Goal: Information Seeking & Learning: Learn about a topic

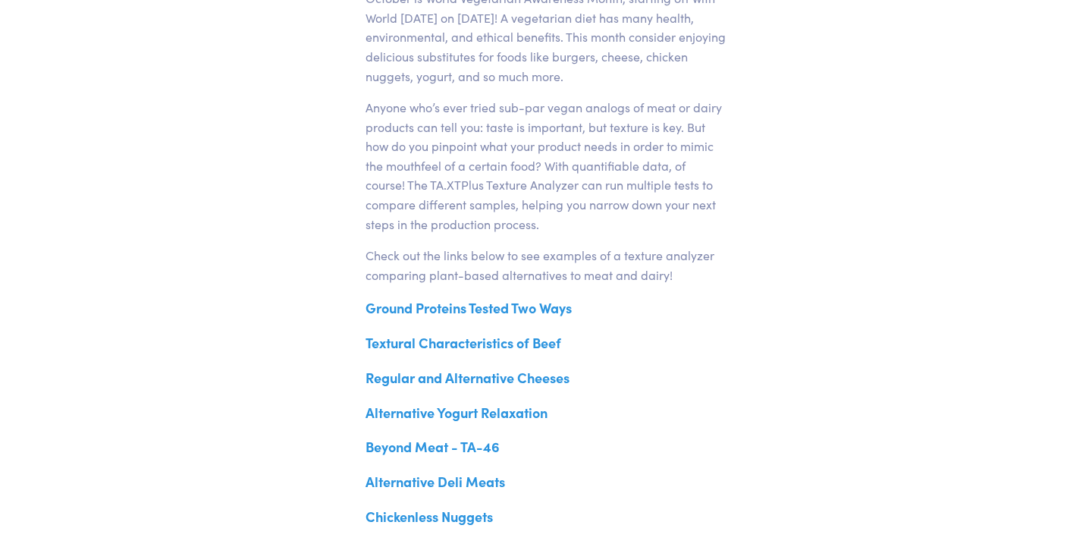
scroll to position [567, 0]
click at [464, 311] on link "Ground Proteins Tested Two Ways" at bounding box center [469, 307] width 206 height 19
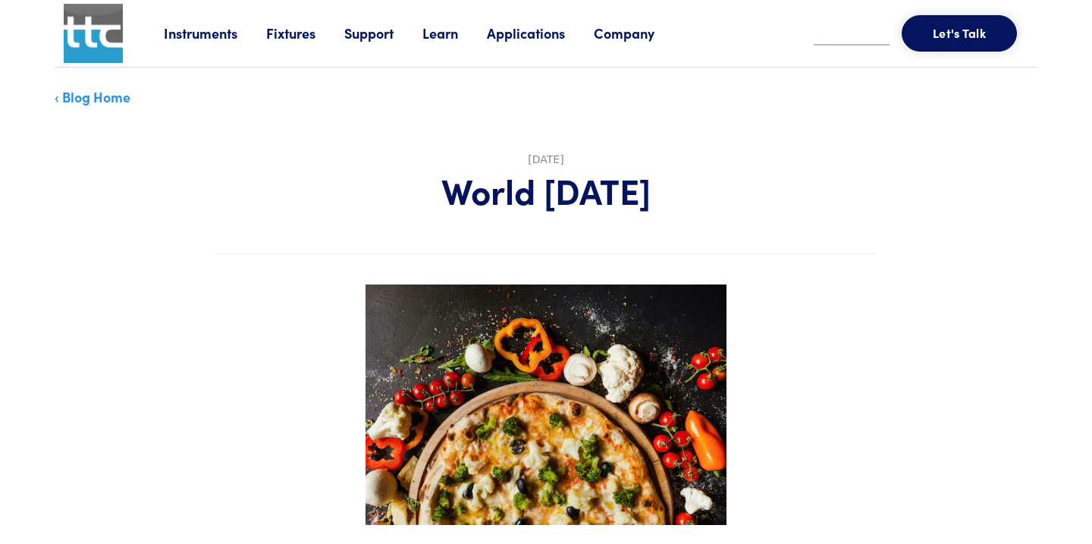
scroll to position [564, 0]
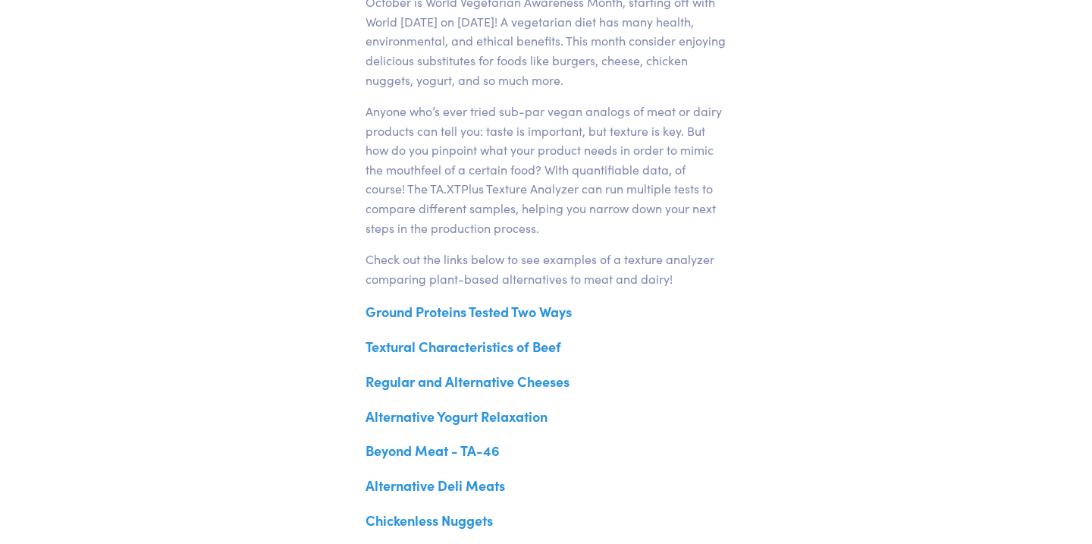
click at [473, 483] on link "Alternative Deli Meats" at bounding box center [436, 485] width 140 height 19
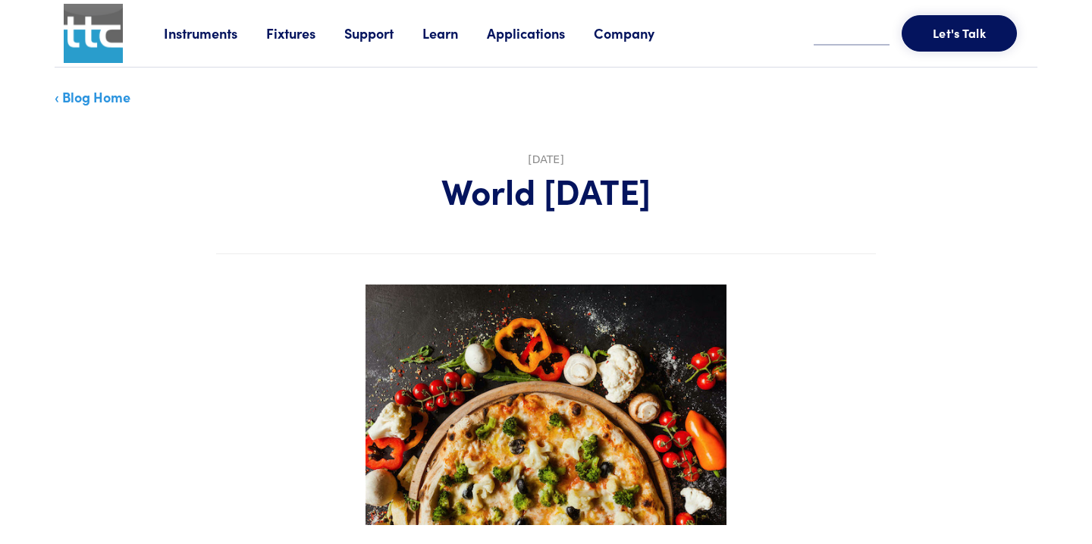
scroll to position [563, 0]
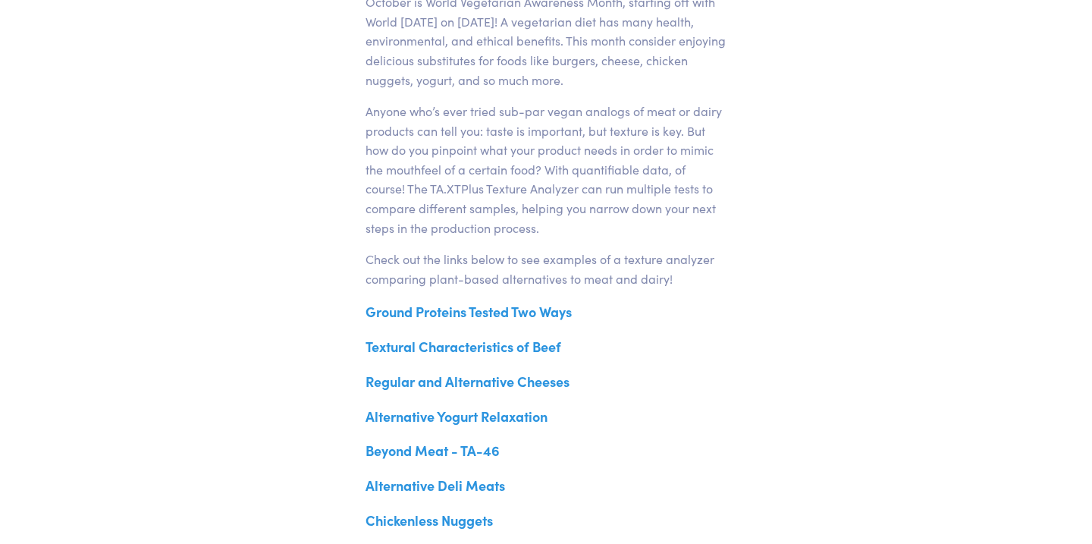
click at [470, 526] on link "Chickenless Nuggets" at bounding box center [429, 520] width 127 height 19
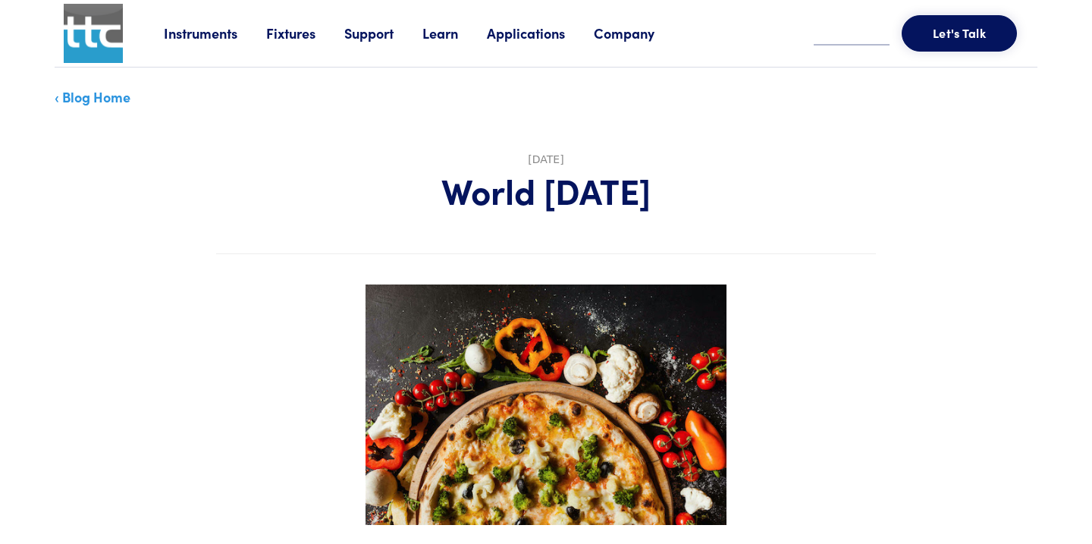
scroll to position [727, 0]
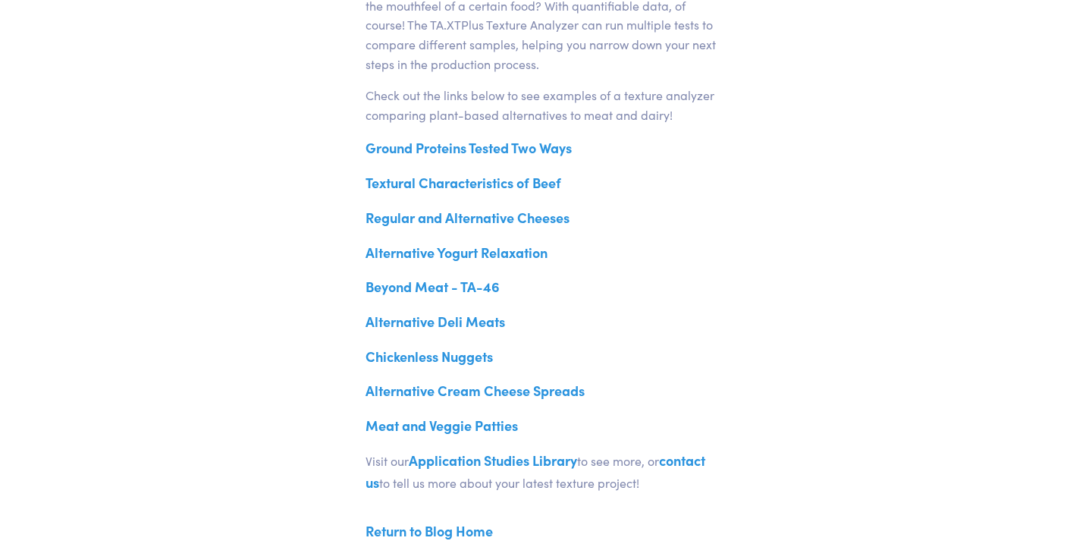
click at [450, 427] on link "Meat and Veggie Patties" at bounding box center [442, 425] width 152 height 19
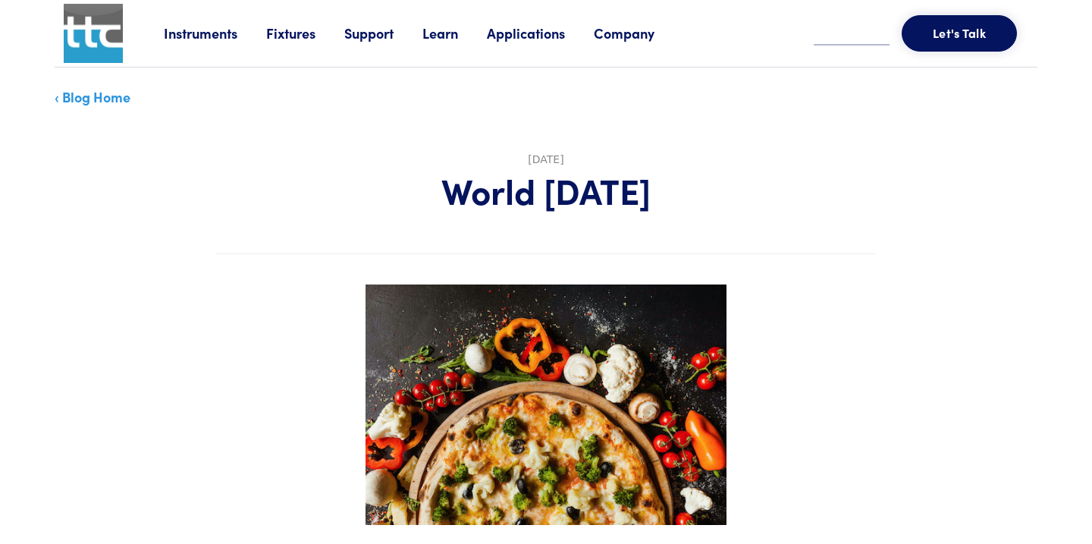
scroll to position [727, 0]
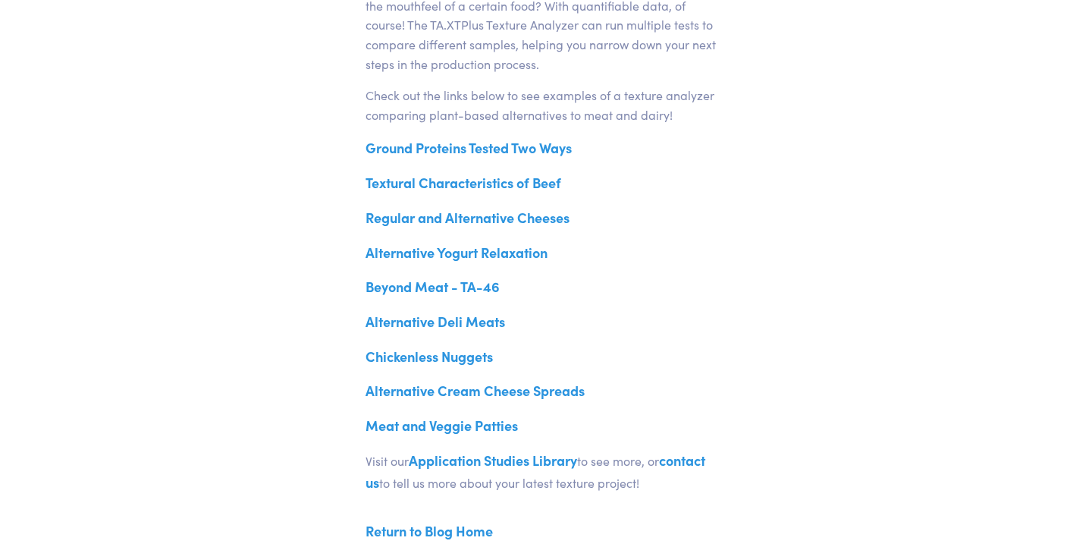
click at [461, 457] on link "Application Studies Library" at bounding box center [493, 460] width 168 height 19
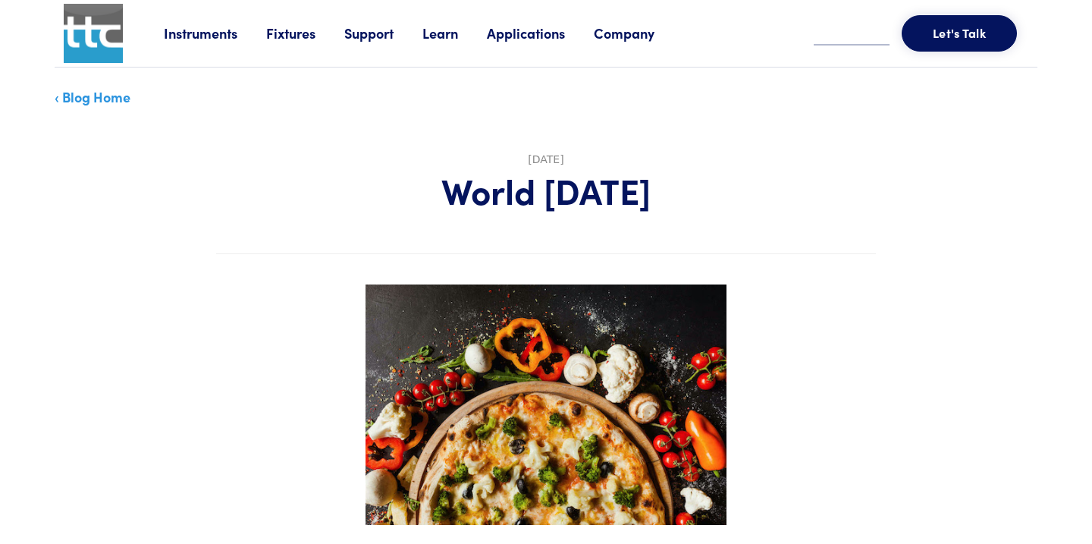
scroll to position [727, 0]
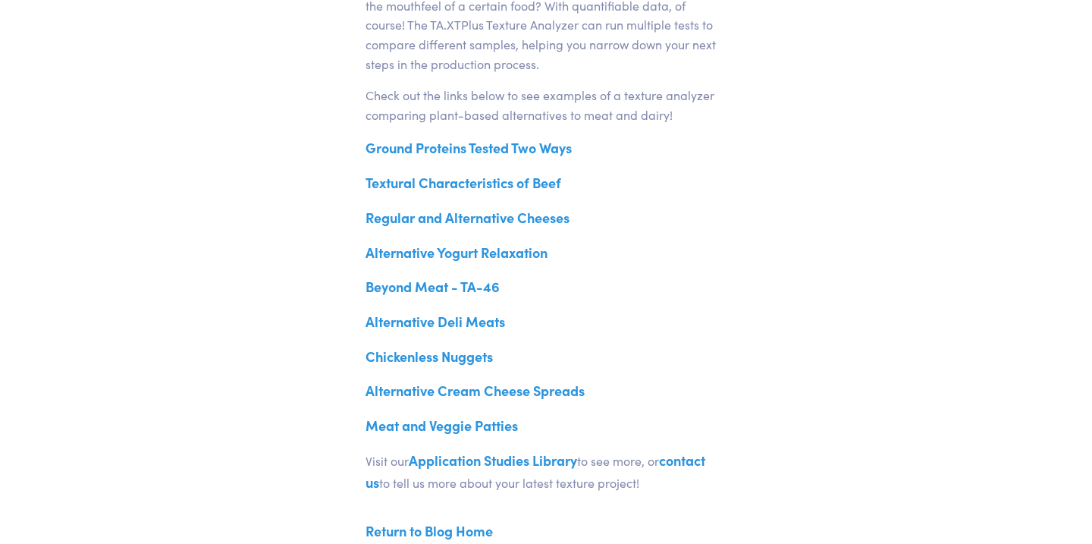
click at [700, 457] on link "contact us" at bounding box center [536, 472] width 340 height 42
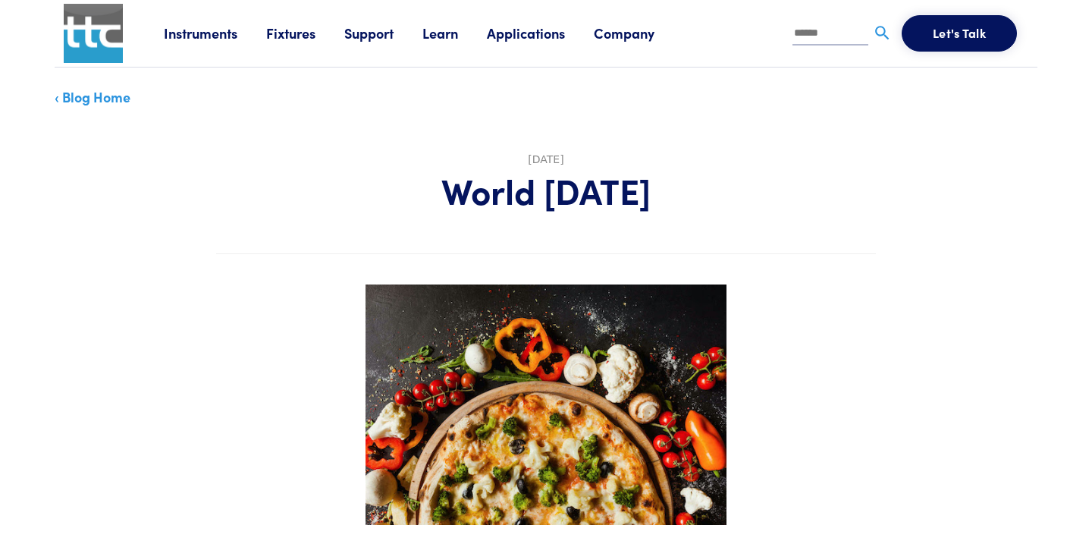
click at [486, 31] on link "Learn" at bounding box center [455, 33] width 64 height 19
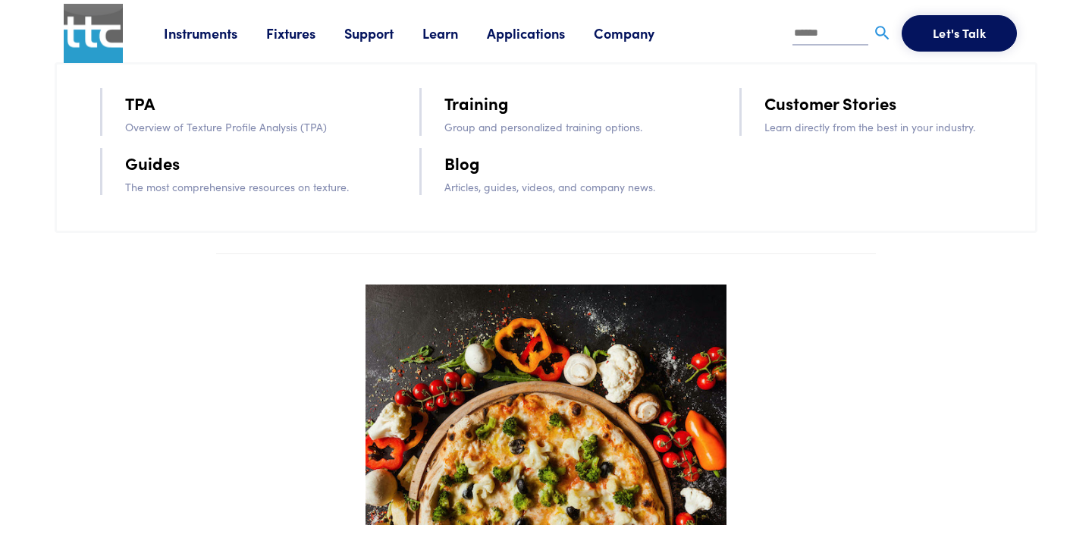
click at [643, 39] on link "Company" at bounding box center [639, 33] width 90 height 19
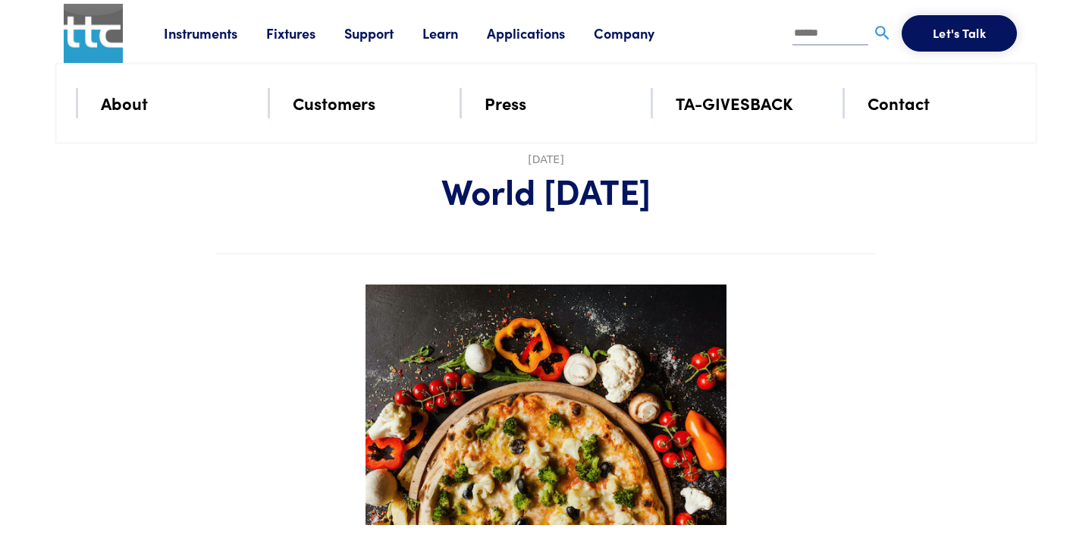
click at [706, 102] on link "TA-GIVESBACK" at bounding box center [735, 103] width 118 height 27
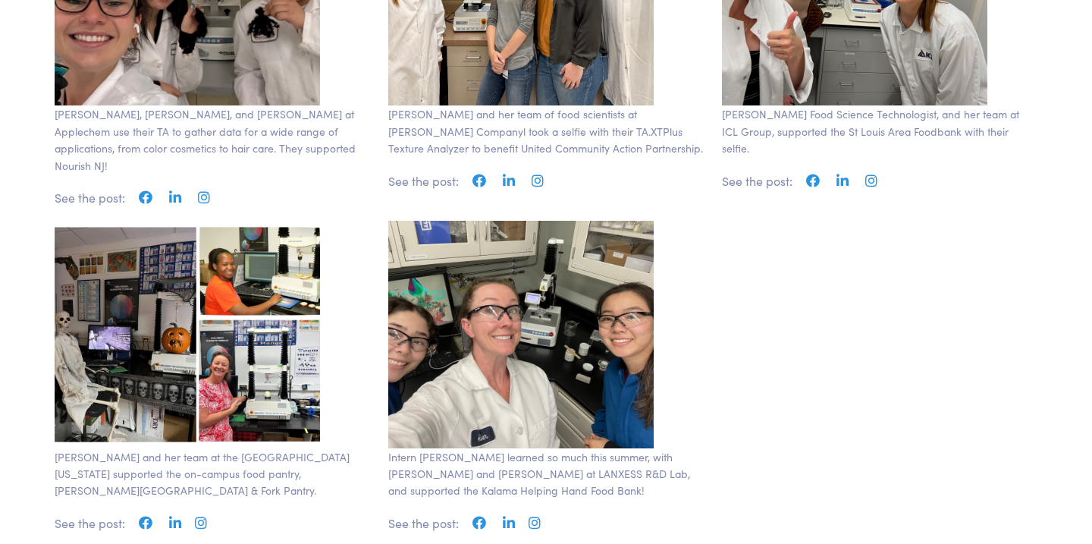
scroll to position [1457, 0]
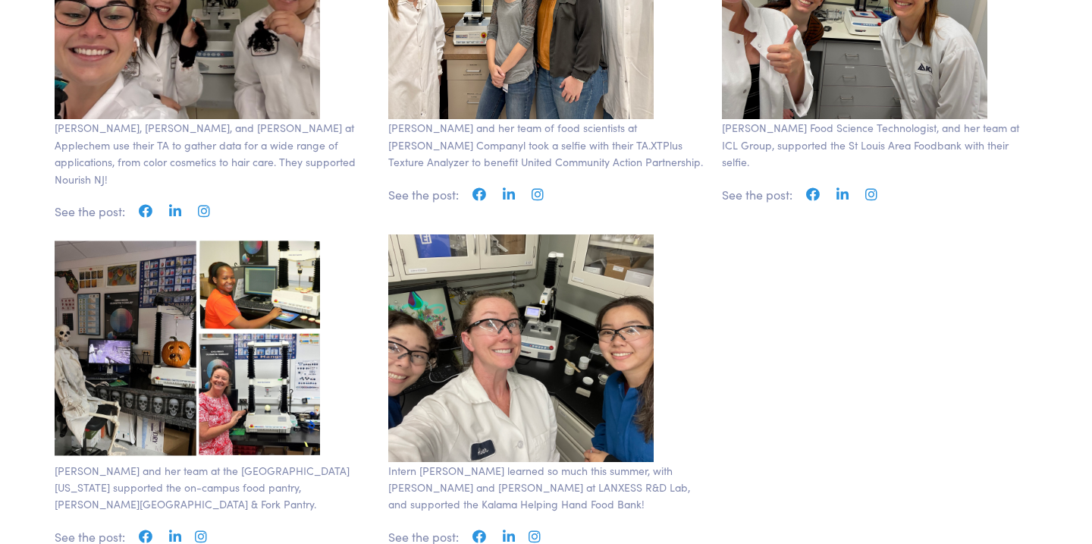
scroll to position [1457, 0]
